Goal: Information Seeking & Learning: Learn about a topic

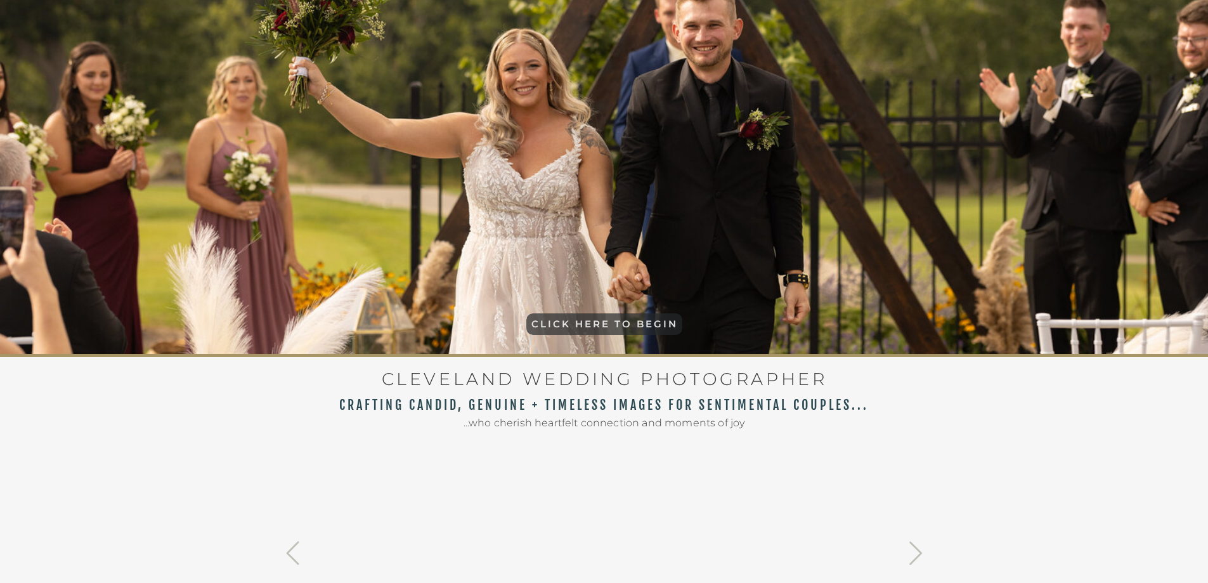
scroll to position [127, 0]
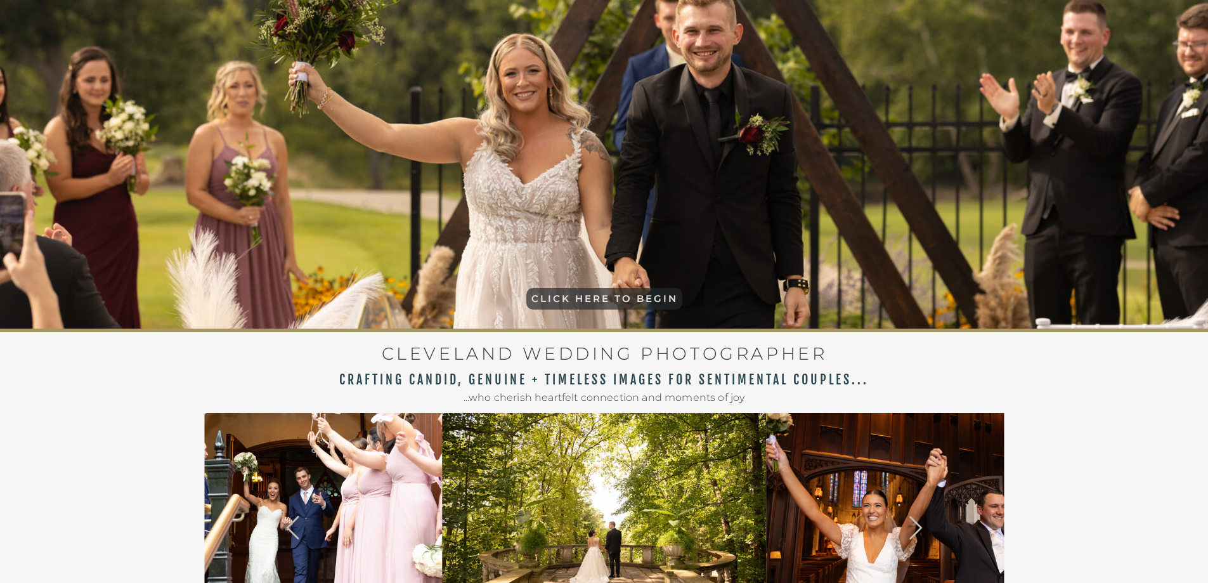
click at [580, 294] on p "CLICK HERE TO BEGIN" at bounding box center [604, 300] width 154 height 15
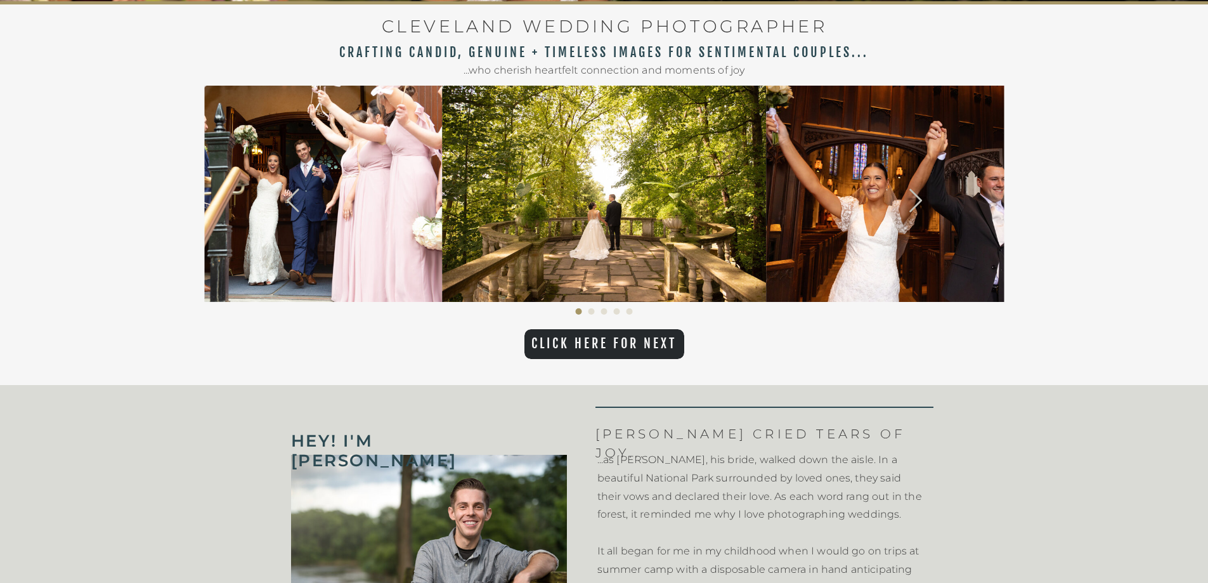
scroll to position [458, 0]
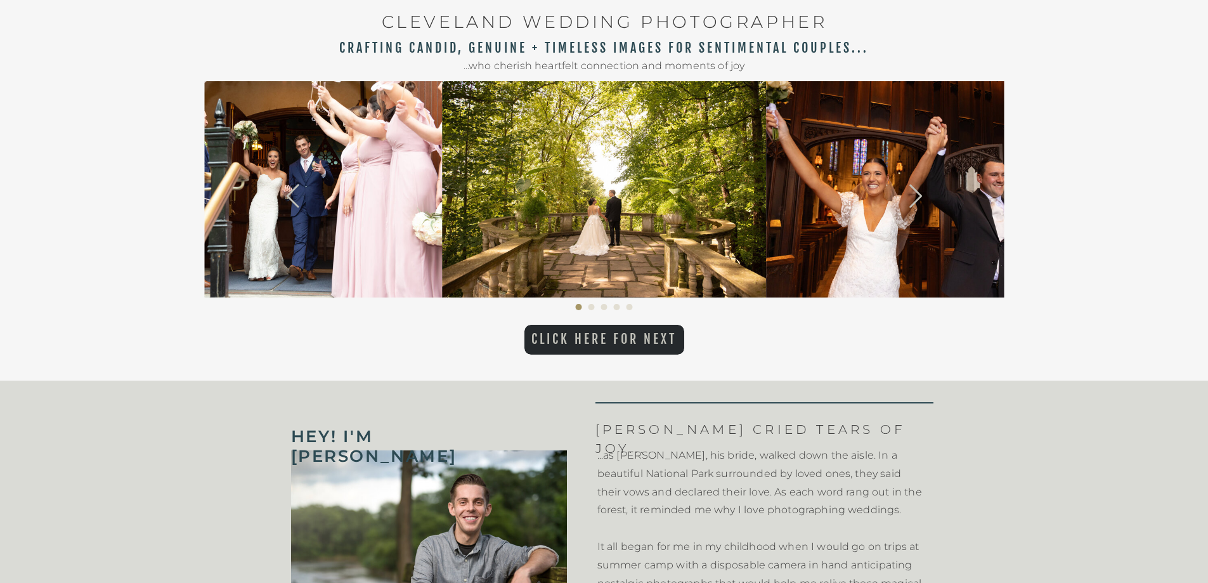
click at [600, 342] on p "CLICK HERE FOR NEXT" at bounding box center [604, 340] width 160 height 16
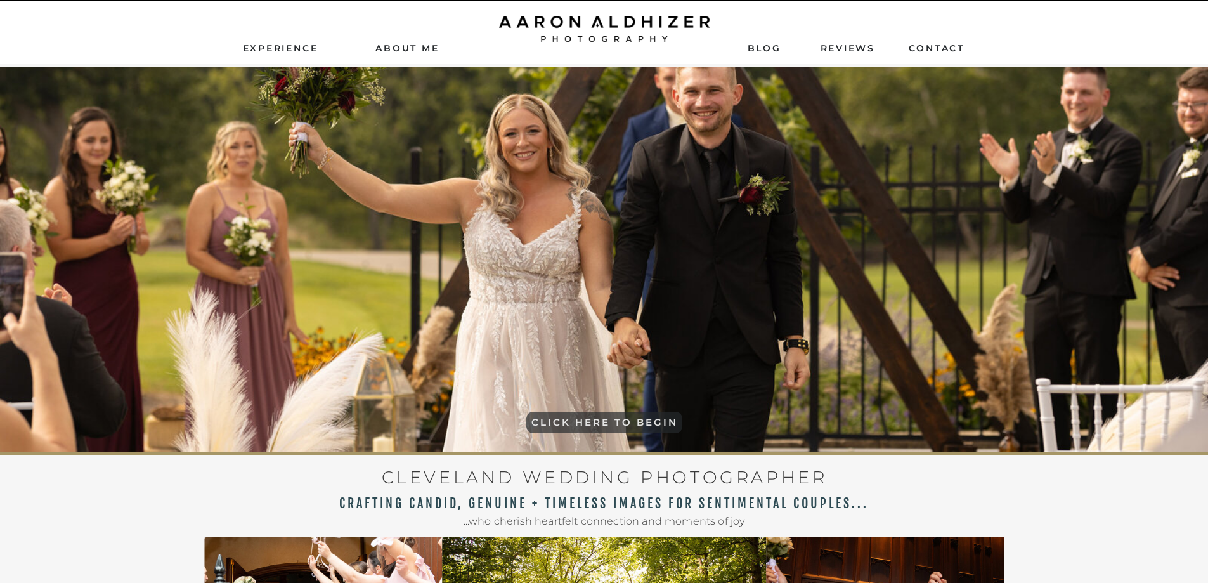
scroll to position [0, 0]
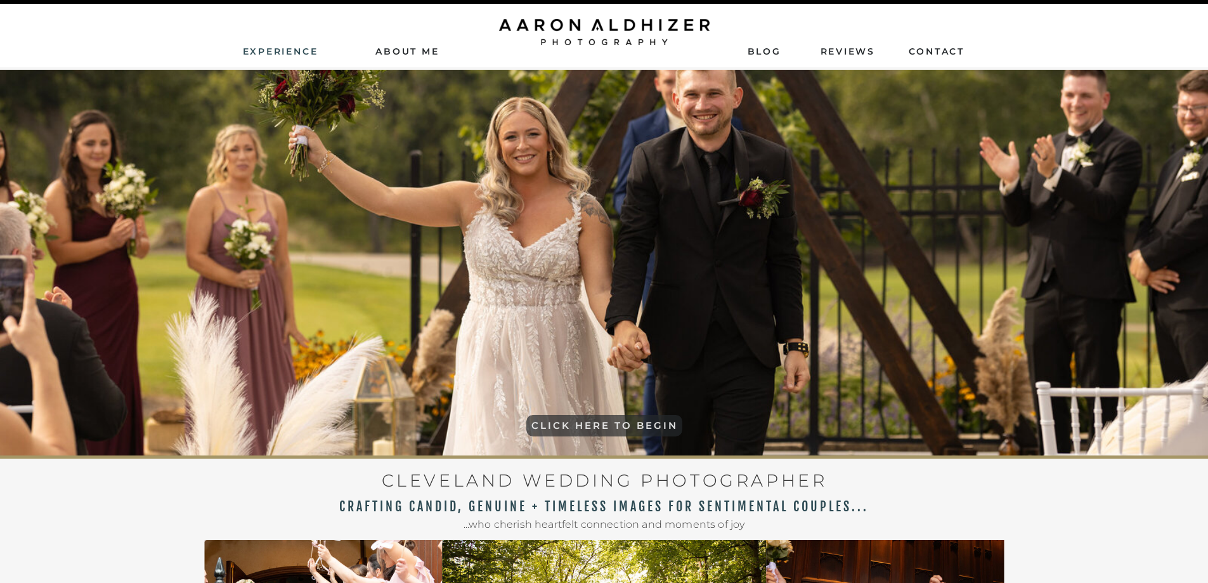
click at [299, 52] on nav "Experience" at bounding box center [281, 50] width 77 height 11
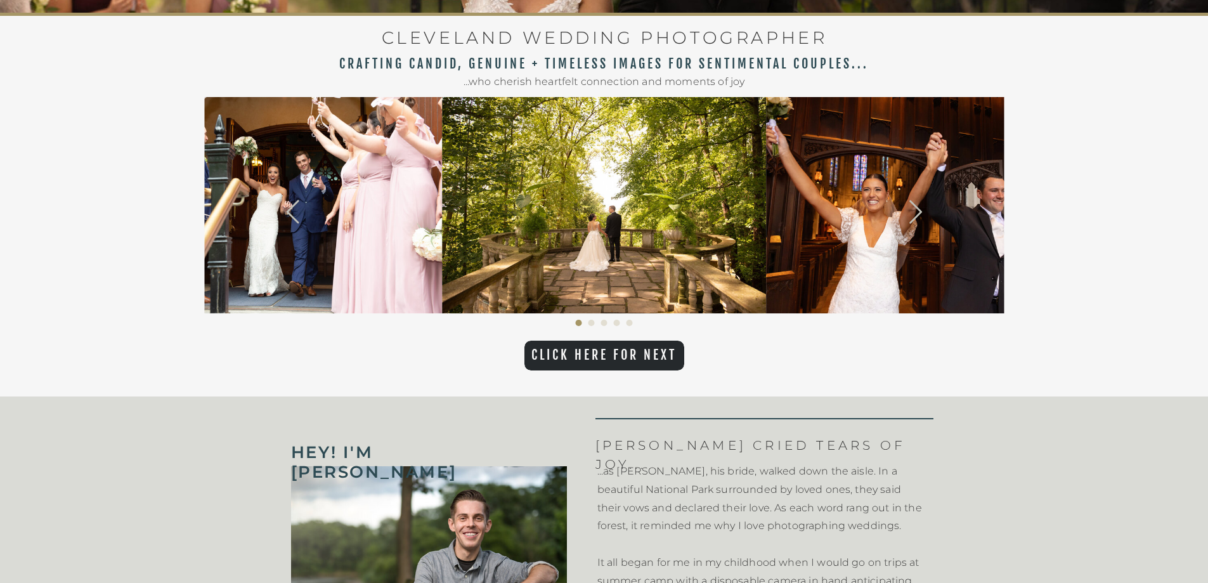
scroll to position [444, 0]
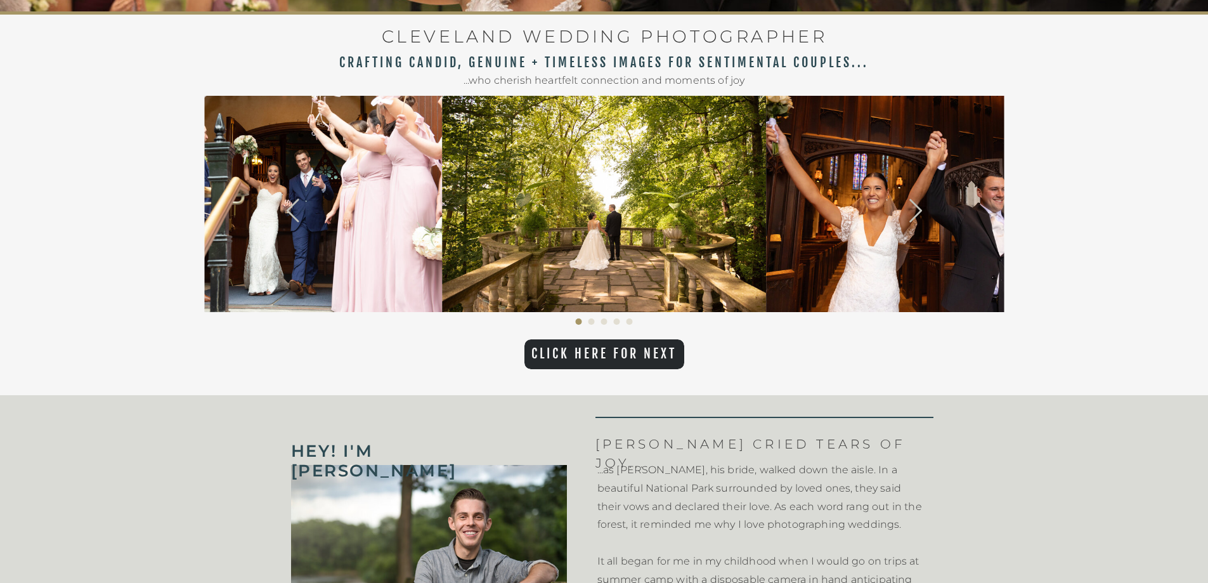
click at [876, 245] on img at bounding box center [928, 204] width 324 height 216
click at [919, 216] on icon at bounding box center [916, 211] width 252 height 28
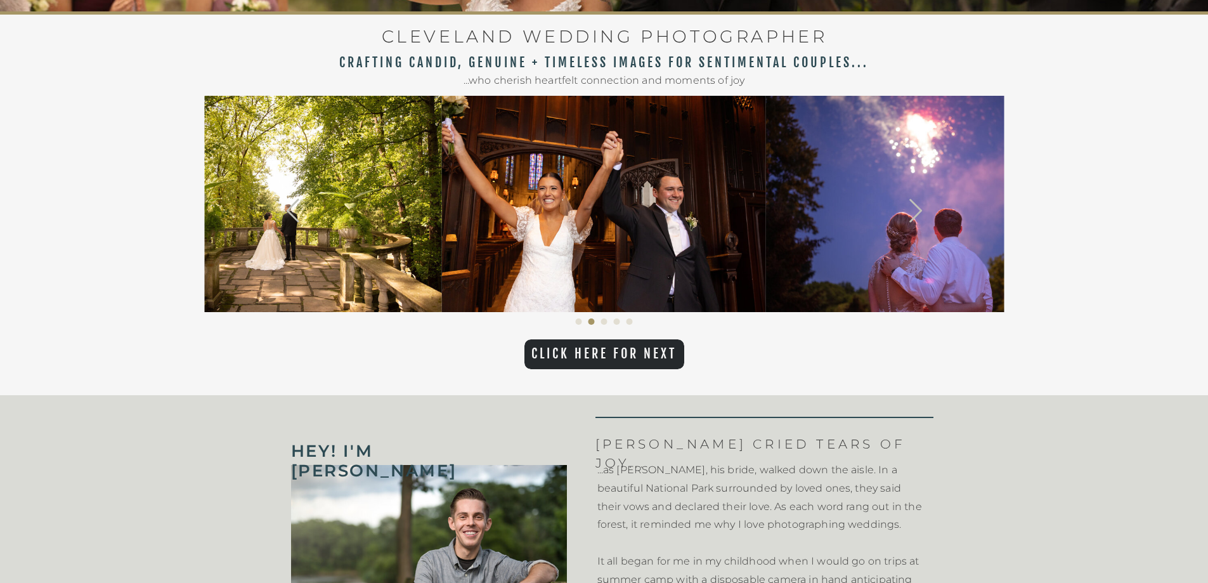
click at [917, 208] on icon at bounding box center [916, 211] width 252 height 28
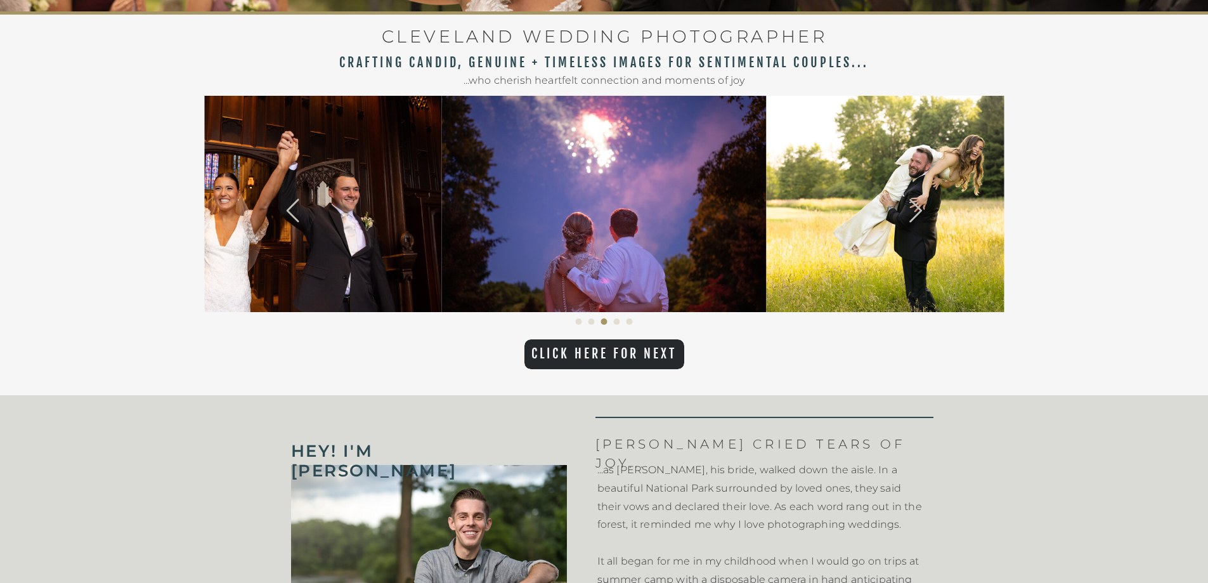
click at [917, 208] on icon at bounding box center [916, 211] width 252 height 28
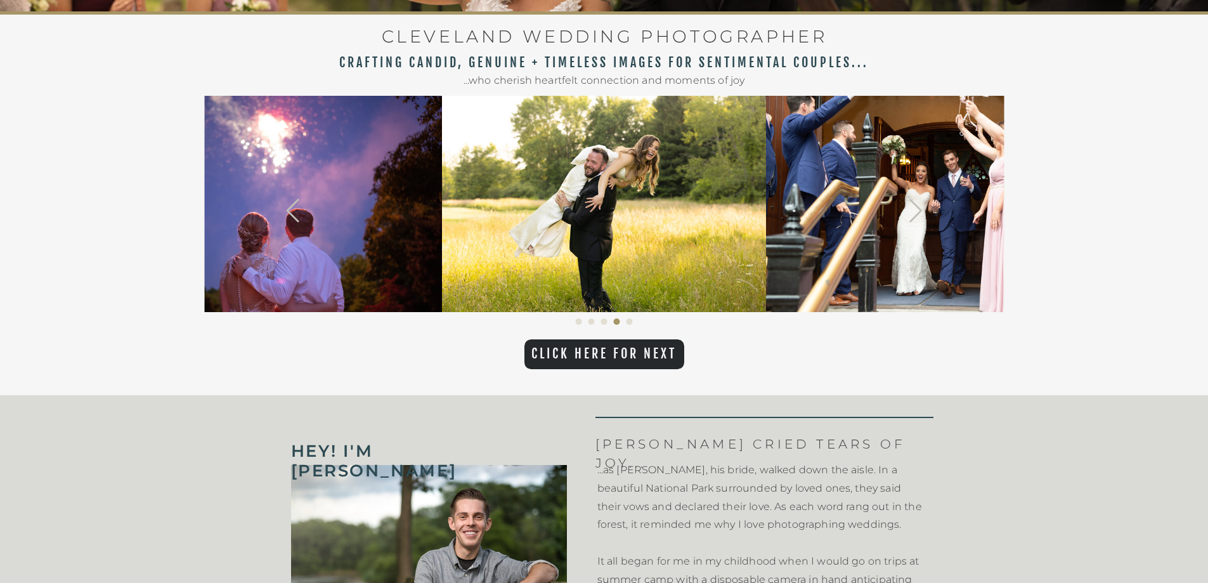
click at [917, 208] on icon at bounding box center [916, 211] width 252 height 28
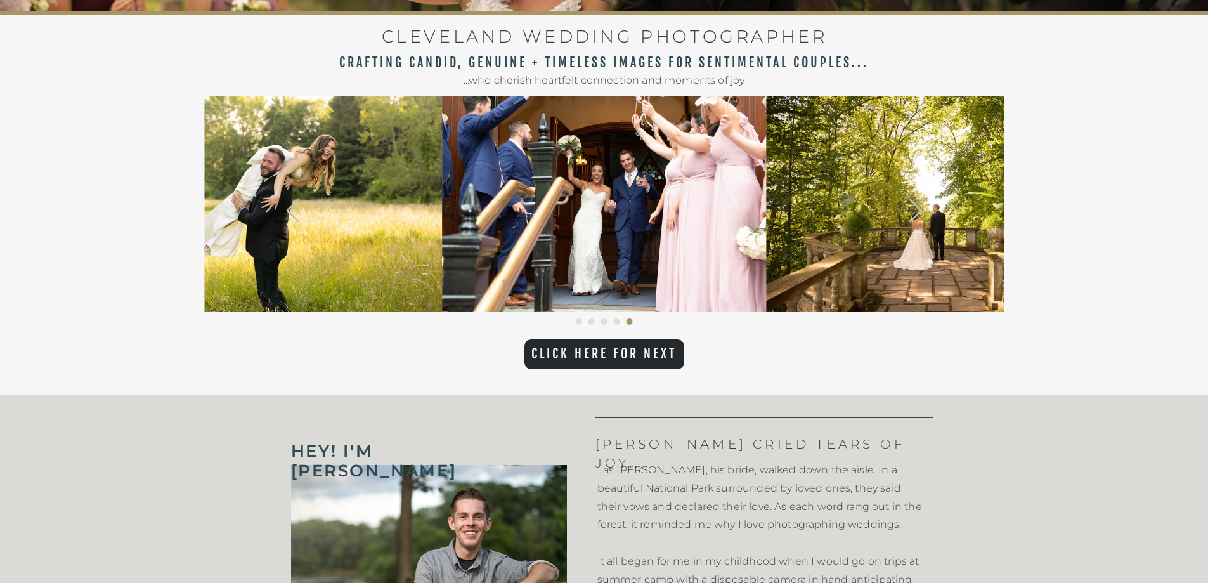
click at [917, 208] on icon at bounding box center [916, 211] width 252 height 28
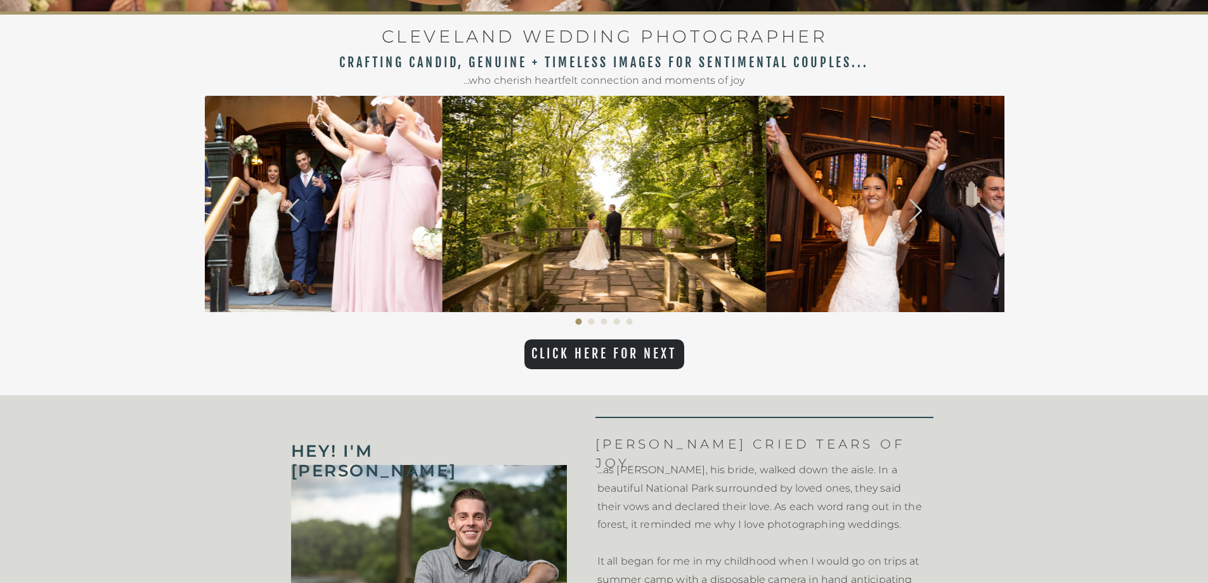
click at [917, 208] on icon at bounding box center [916, 211] width 252 height 28
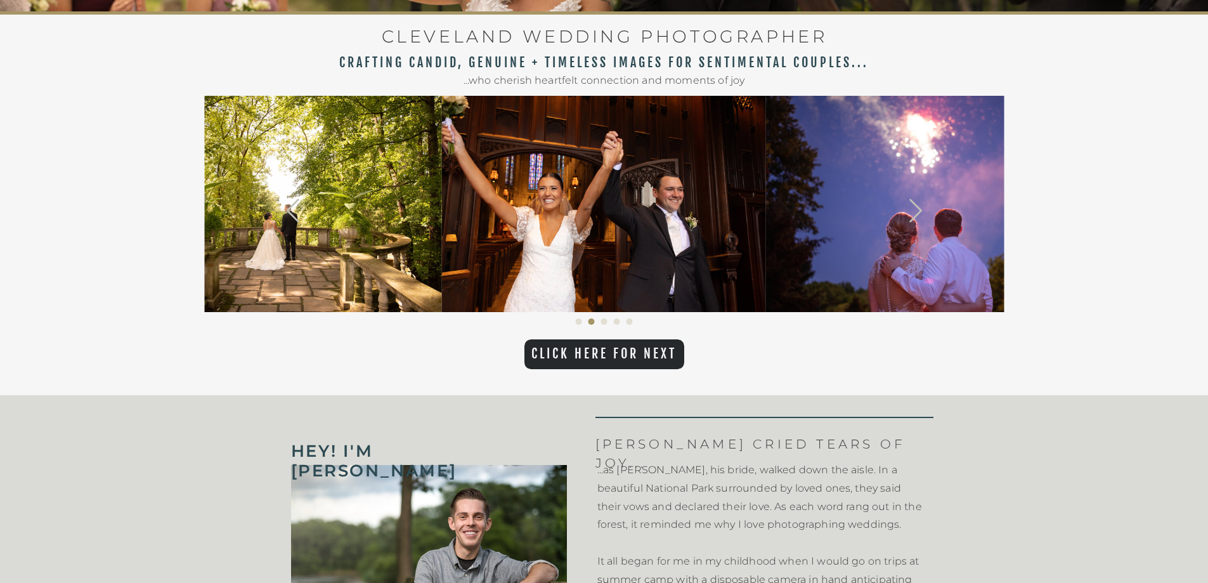
click at [917, 208] on icon at bounding box center [916, 211] width 252 height 28
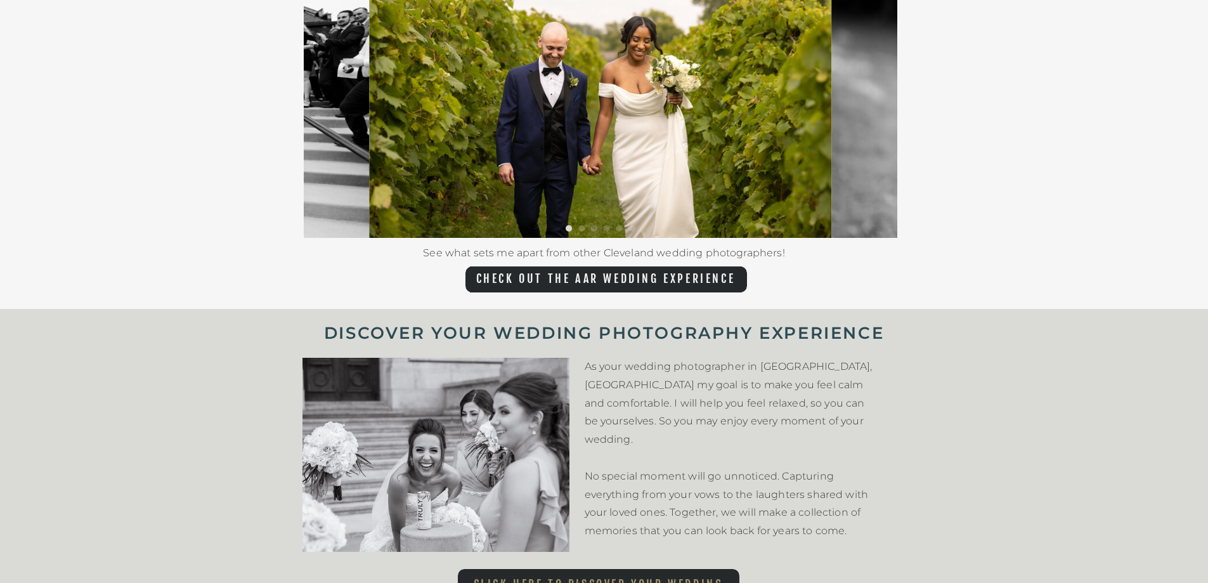
scroll to position [2536, 0]
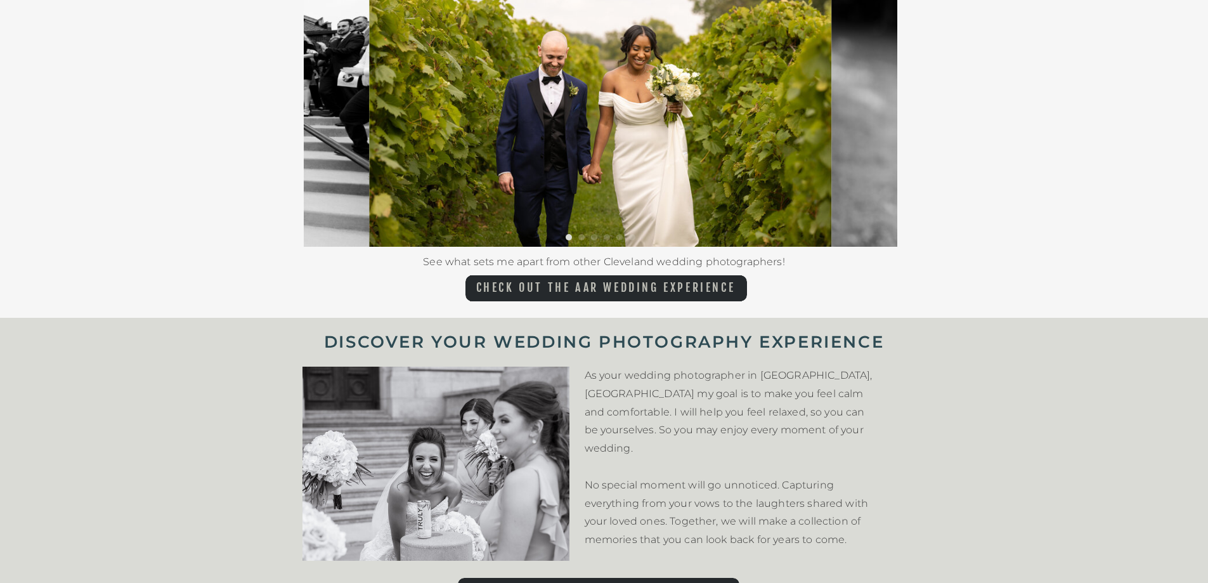
click at [600, 281] on nav "CHECK OUT THE AAR WEDDING EXPERIENCE" at bounding box center [606, 288] width 272 height 15
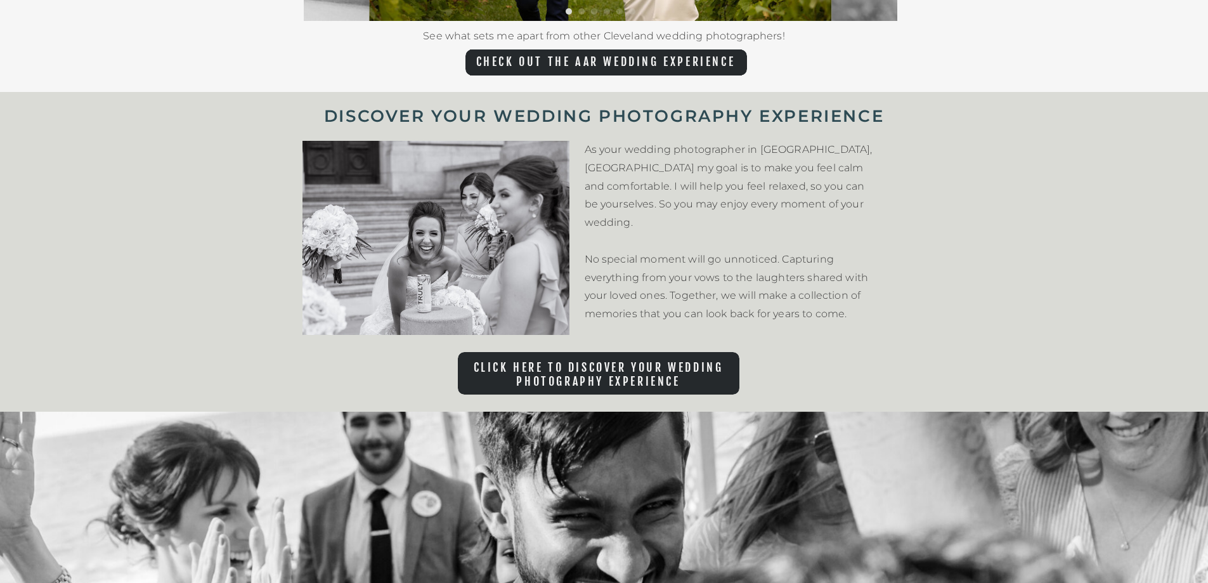
scroll to position [2790, 0]
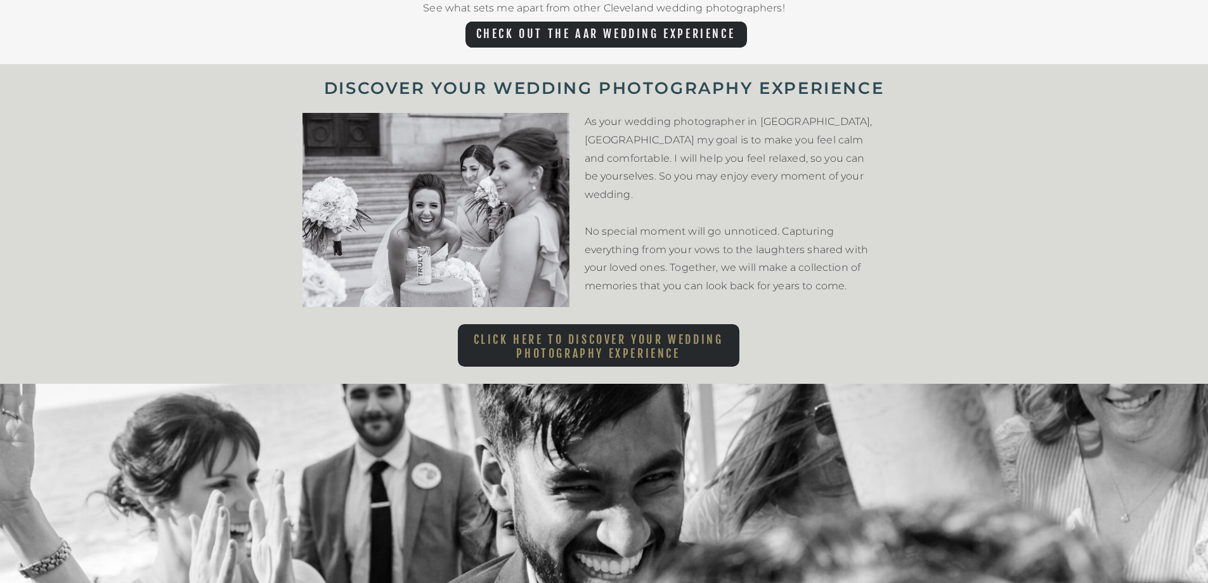
click at [616, 342] on nav "Click here to Discover Your Wedding Photography Experience" at bounding box center [598, 343] width 281 height 21
